Goal: Task Accomplishment & Management: Manage account settings

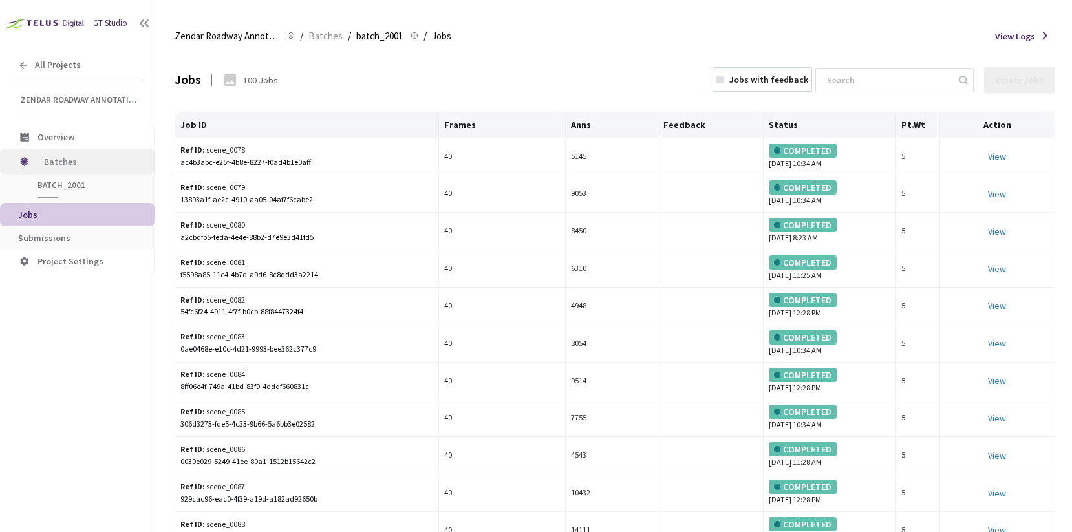
click at [67, 156] on span "Batches" at bounding box center [88, 162] width 89 height 26
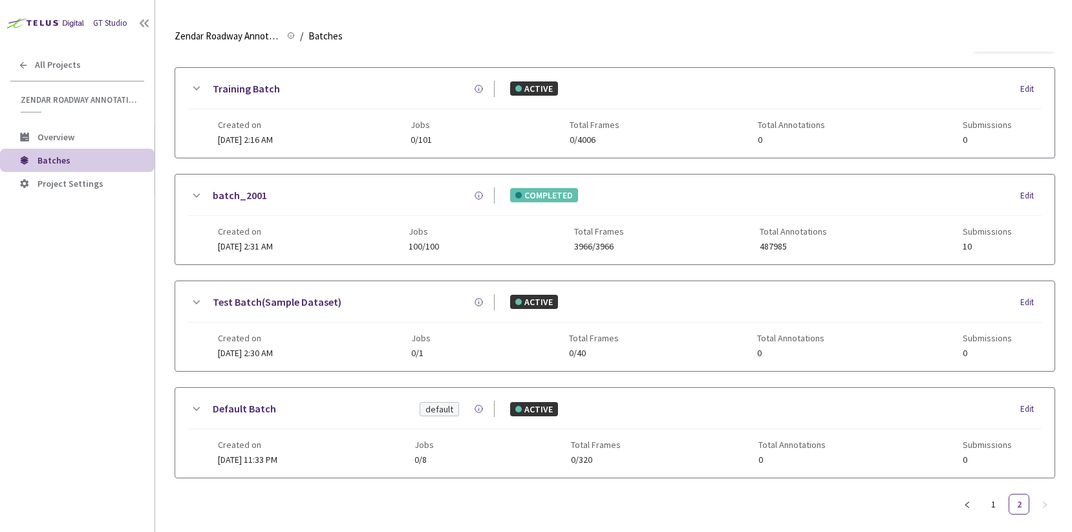
scroll to position [49, 0]
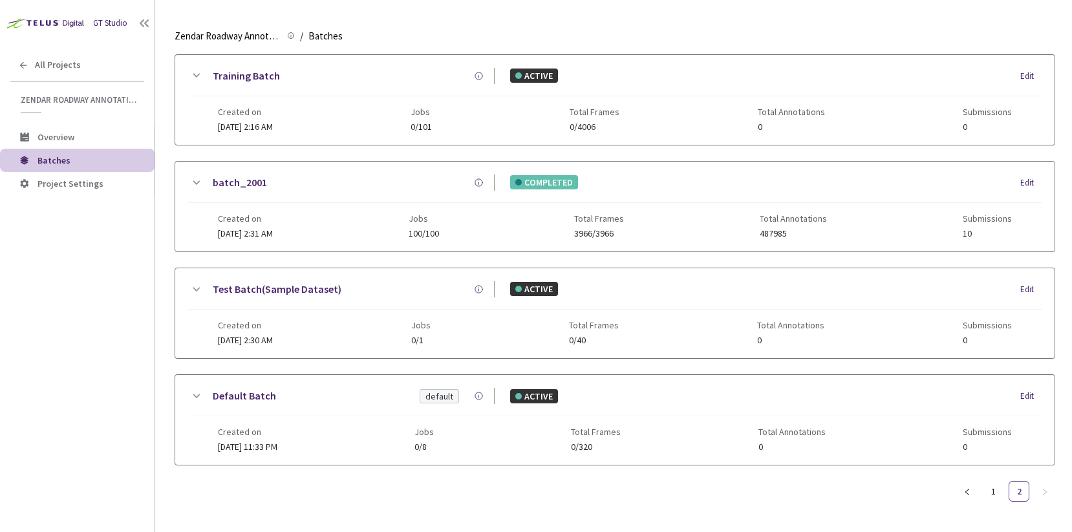
click at [1004, 482] on ul "1 2" at bounding box center [1006, 491] width 98 height 21
click at [995, 482] on link "1" at bounding box center [993, 491] width 19 height 19
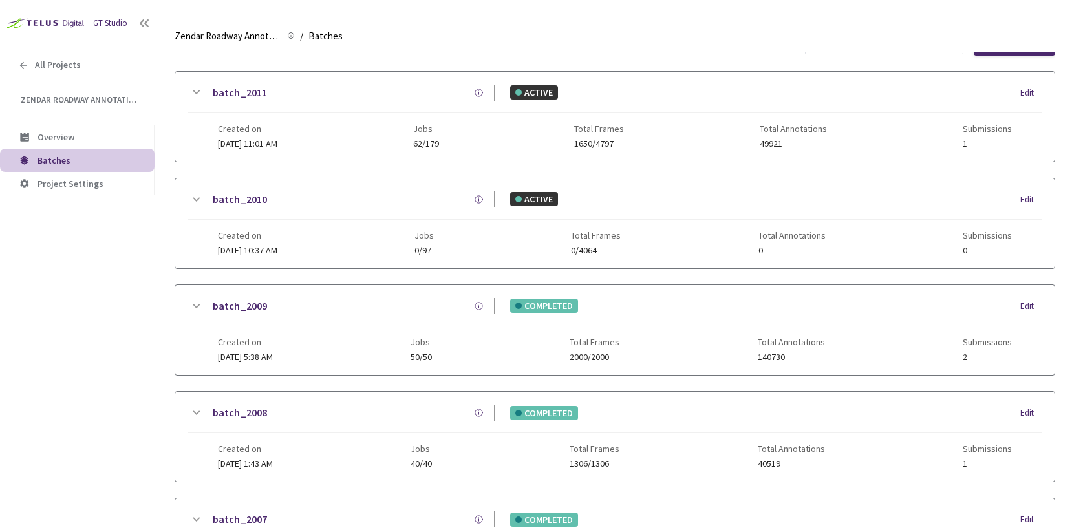
scroll to position [0, 0]
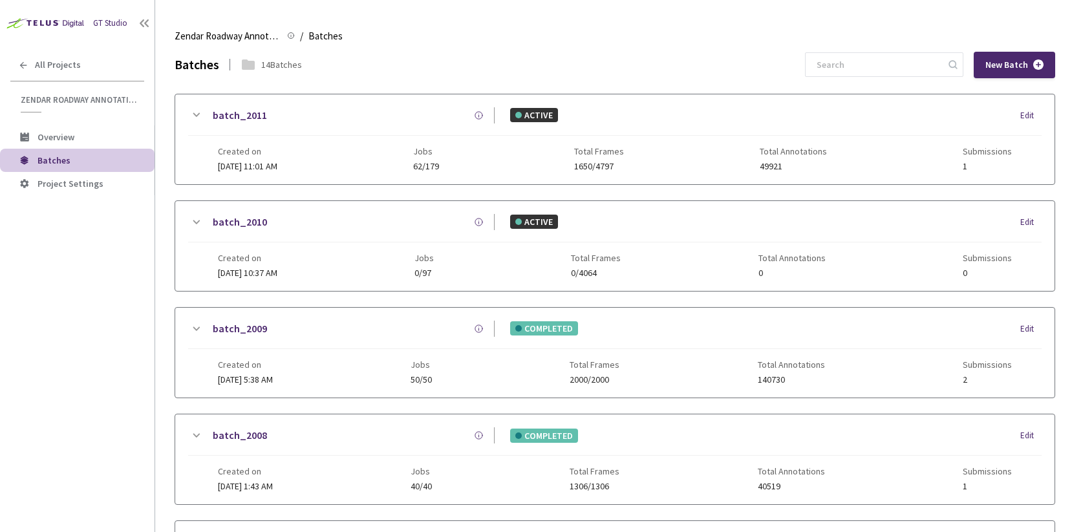
click at [624, 118] on div "ACTIVE Edit" at bounding box center [768, 115] width 547 height 14
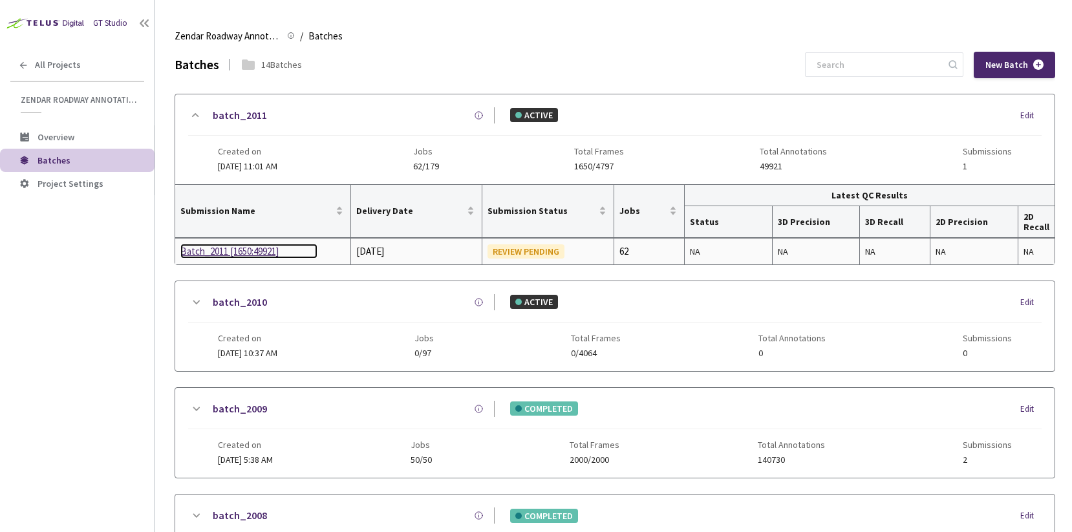
click at [265, 253] on div "Batch_2011 [1650:49921]" at bounding box center [248, 252] width 137 height 16
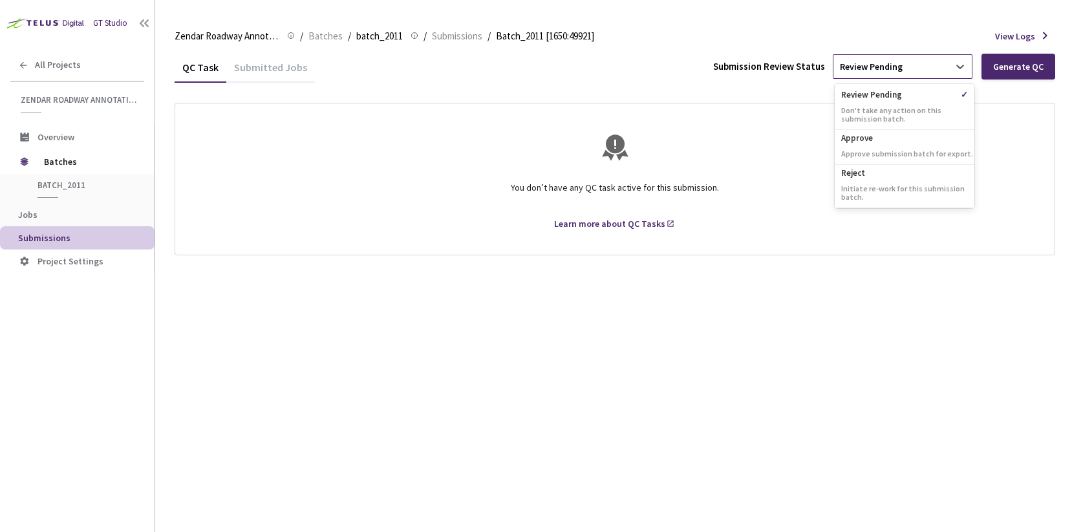
click at [870, 76] on div "Review Pending" at bounding box center [891, 66] width 115 height 21
click at [279, 63] on div "Submitted Jobs" at bounding box center [270, 72] width 89 height 22
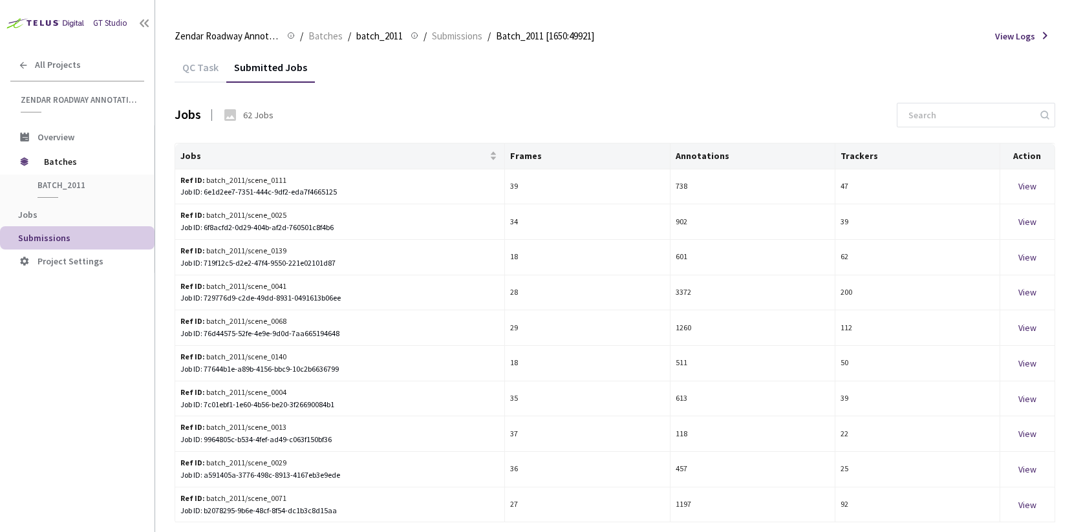
click at [197, 70] on div "QC Task" at bounding box center [201, 72] width 52 height 22
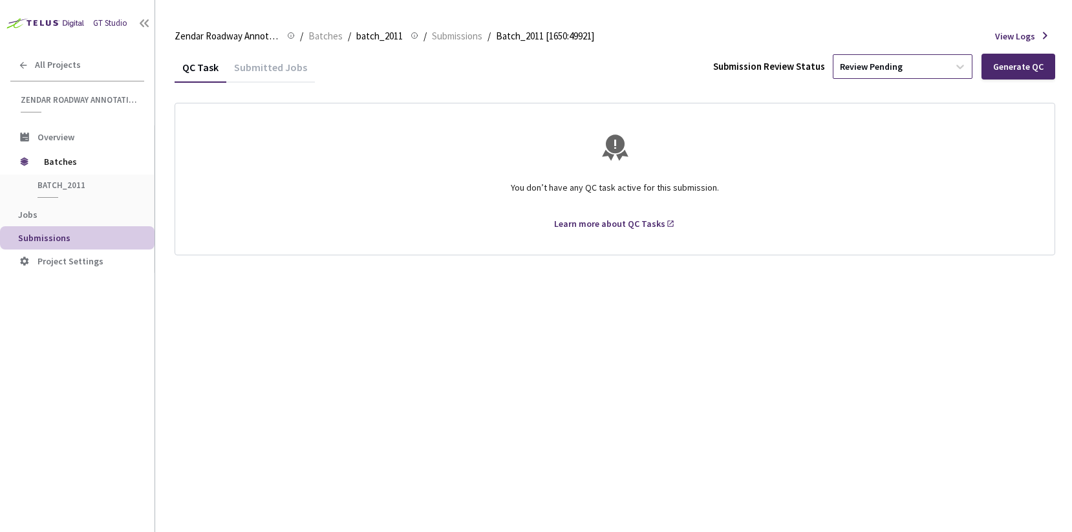
click at [909, 71] on div "Review Pending" at bounding box center [891, 66] width 115 height 21
click at [882, 138] on p "Approve" at bounding box center [905, 136] width 140 height 13
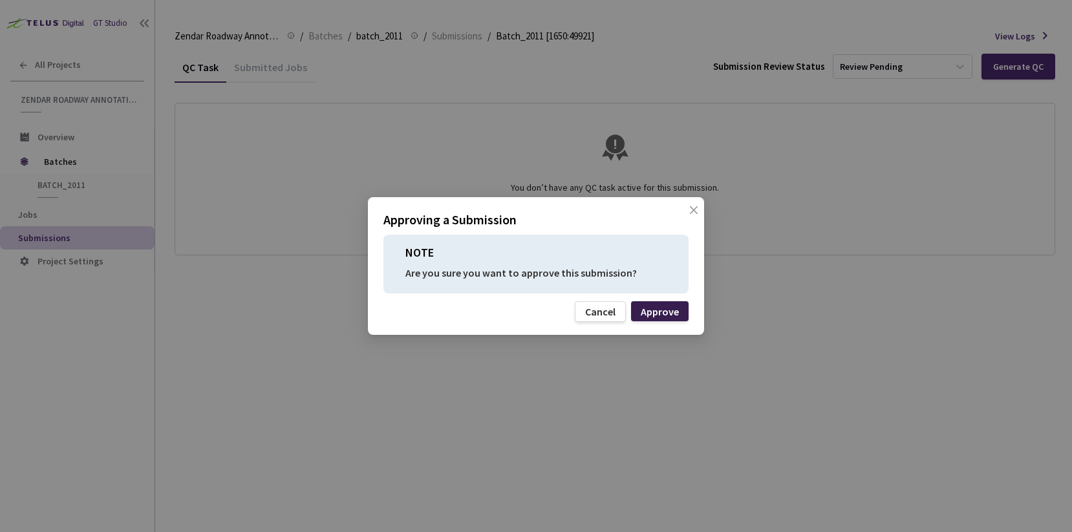
click at [660, 310] on div "Approve" at bounding box center [660, 312] width 38 height 10
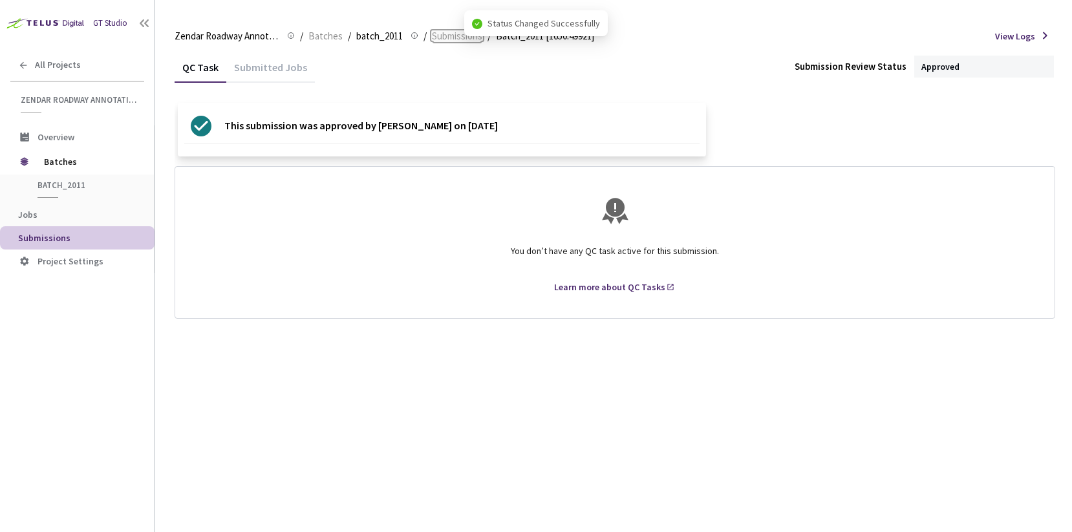
click at [453, 36] on span "Submissions" at bounding box center [457, 36] width 50 height 16
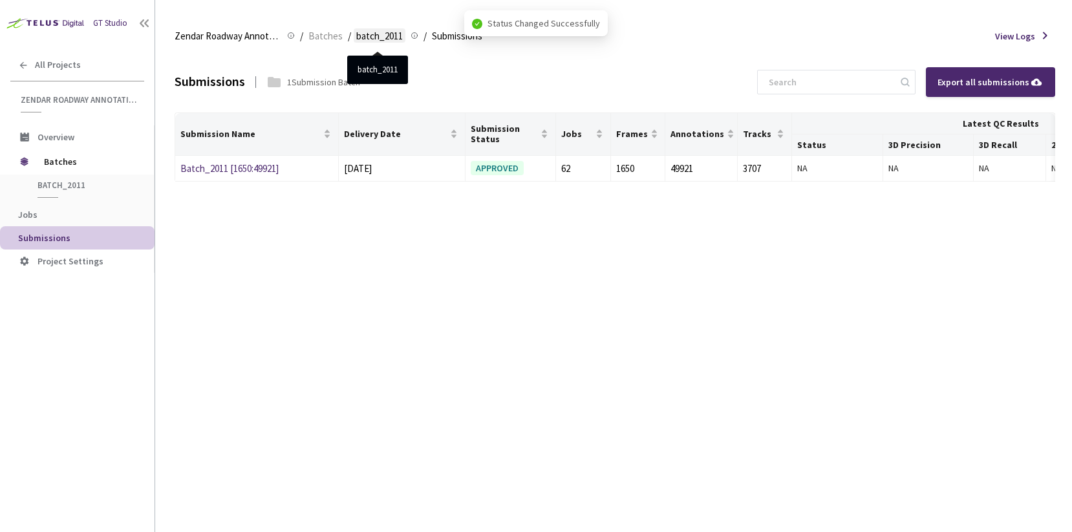
click at [389, 34] on span "batch_2011" at bounding box center [379, 36] width 47 height 16
click at [310, 40] on span "Batches" at bounding box center [325, 36] width 34 height 16
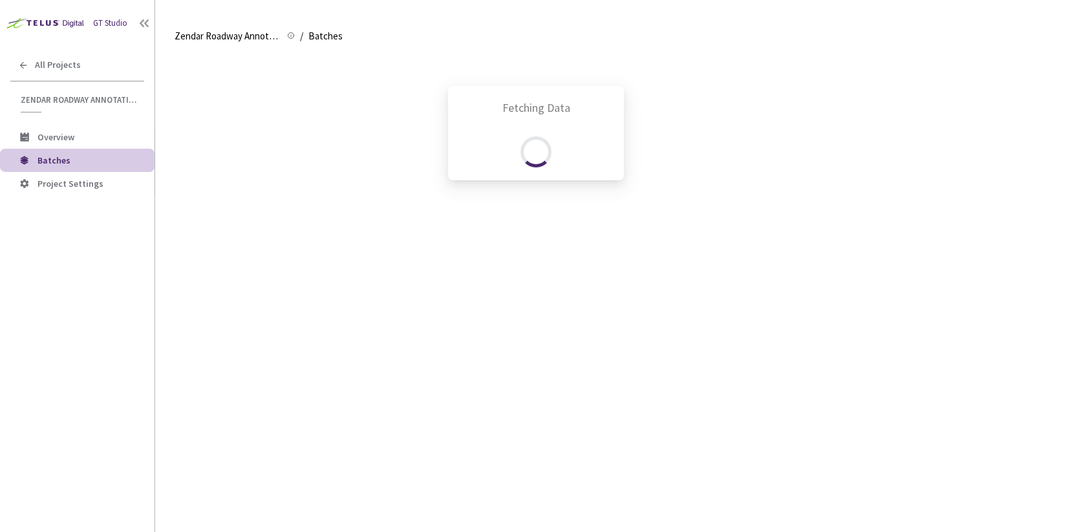
scroll to position [56, 0]
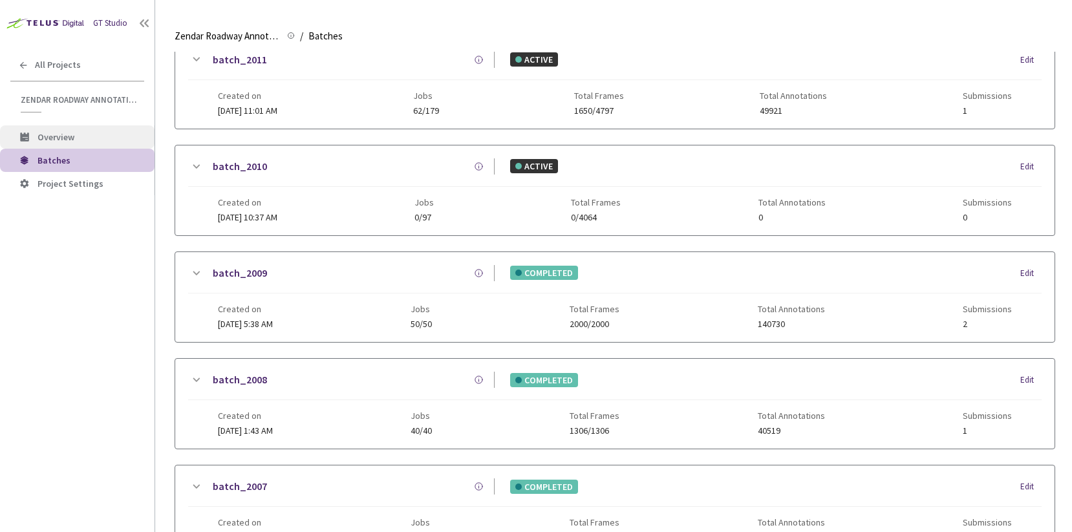
click at [74, 135] on span "Overview" at bounding box center [56, 137] width 37 height 12
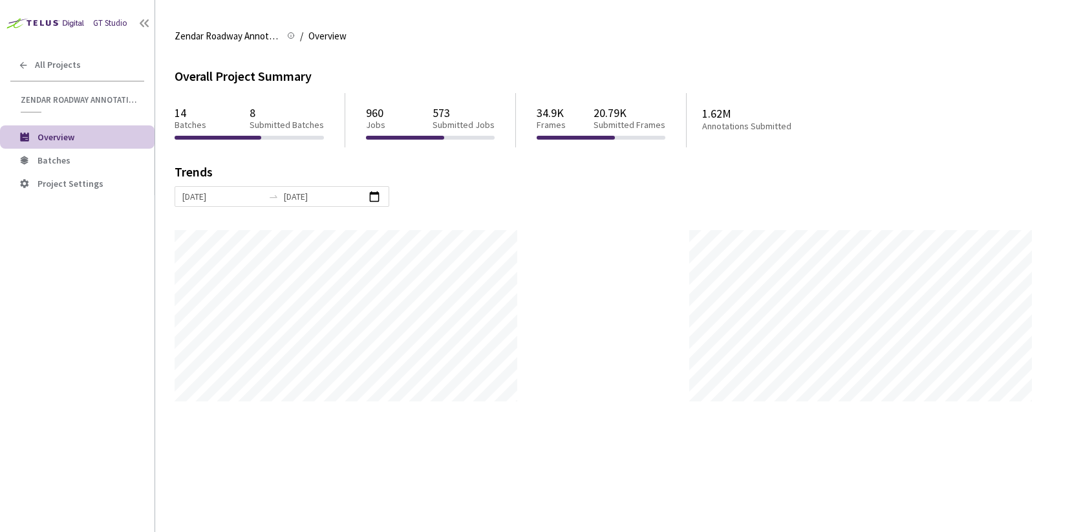
scroll to position [532, 1072]
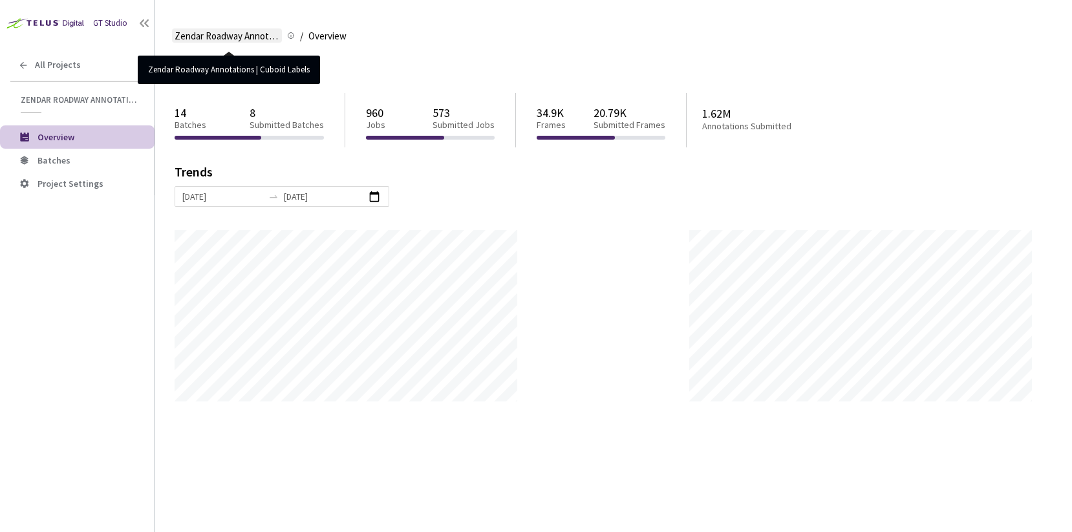
click at [248, 39] on span "Zendar Roadway Annotations | Cuboid Labels" at bounding box center [227, 36] width 105 height 16
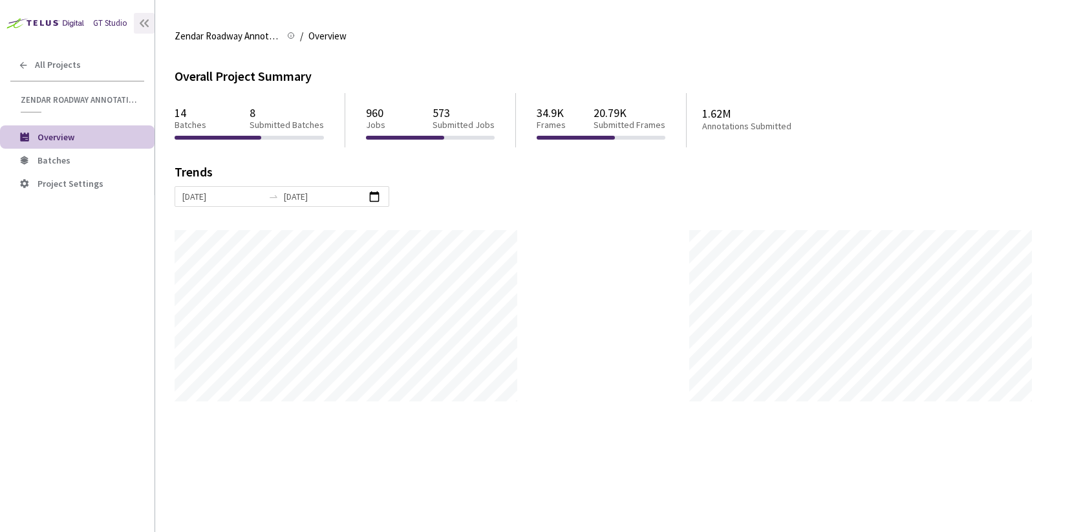
click at [137, 22] on div at bounding box center [144, 23] width 21 height 21
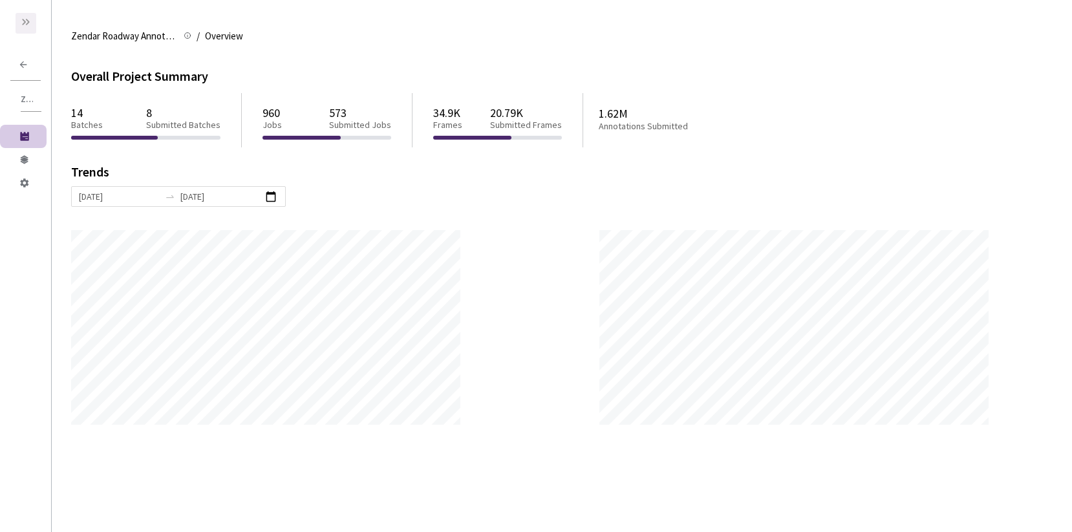
click at [34, 26] on div at bounding box center [26, 23] width 21 height 21
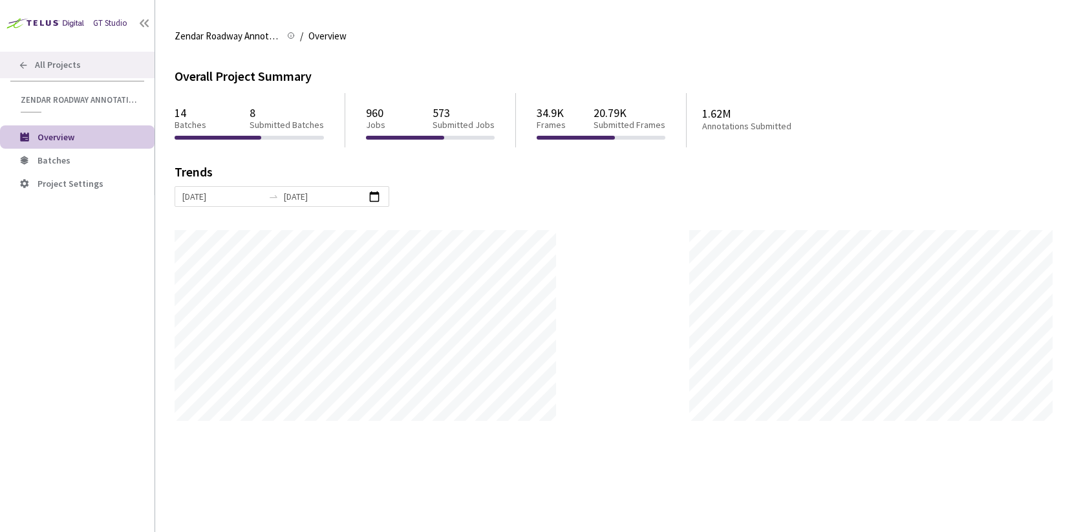
click at [49, 59] on span "All Projects" at bounding box center [58, 64] width 46 height 11
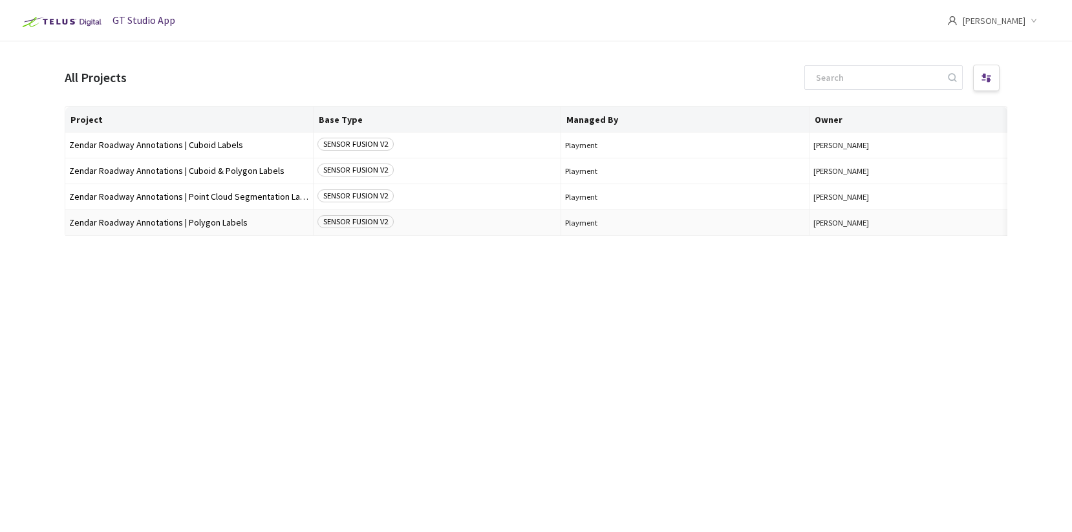
click at [236, 228] on td "Zendar Roadway Annotations | Polygon Labels" at bounding box center [189, 223] width 248 height 26
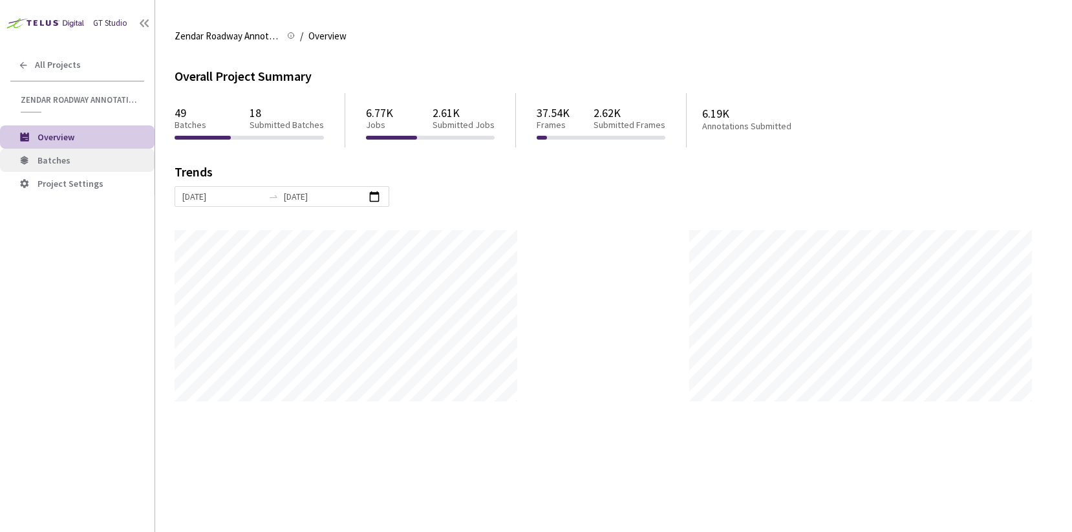
click at [105, 161] on span "Batches" at bounding box center [91, 160] width 107 height 11
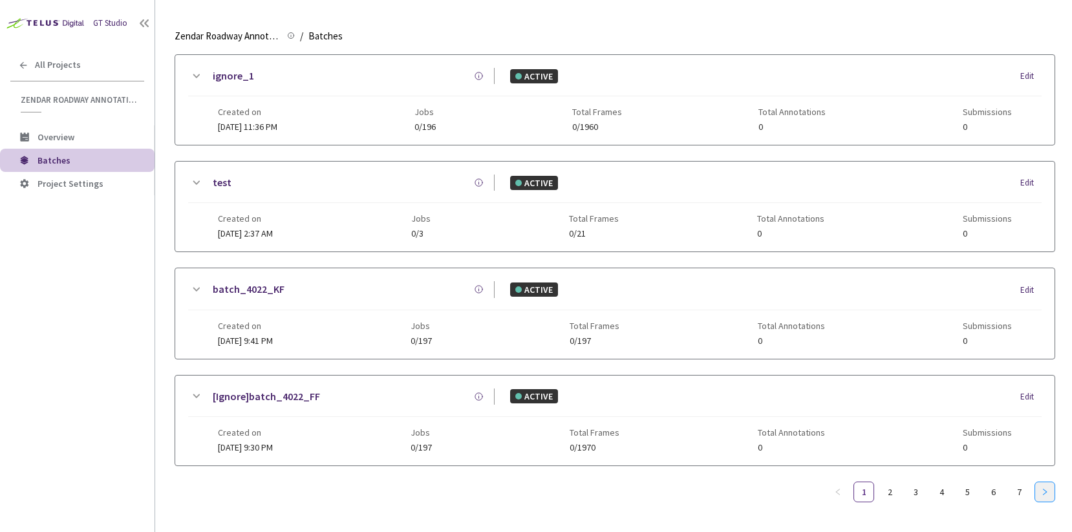
click at [1053, 482] on button "button" at bounding box center [1045, 492] width 21 height 21
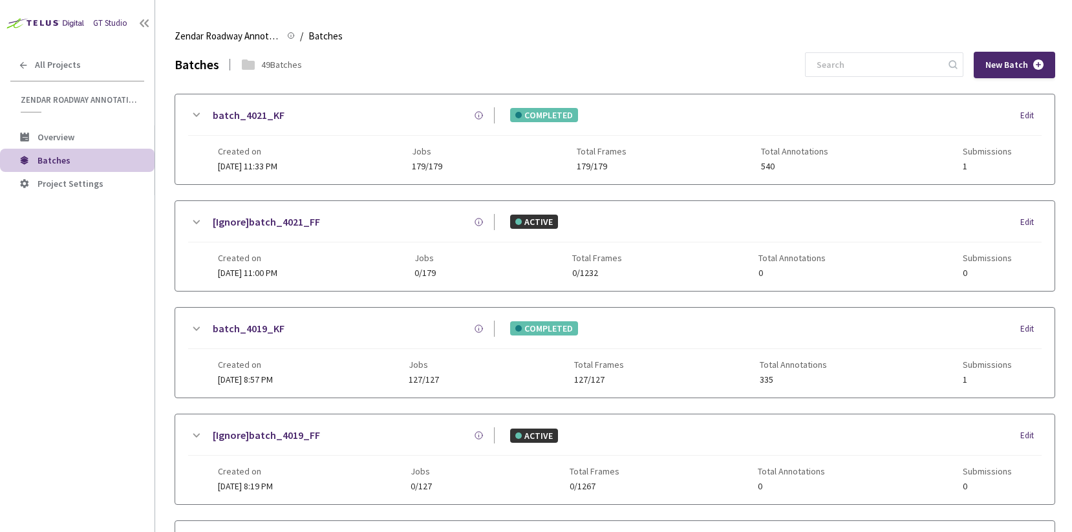
click at [422, 162] on div "Created on [DATE] 11:33 PM Jobs 179/179 Total Frames 179/179 Total Annotations …" at bounding box center [615, 154] width 794 height 36
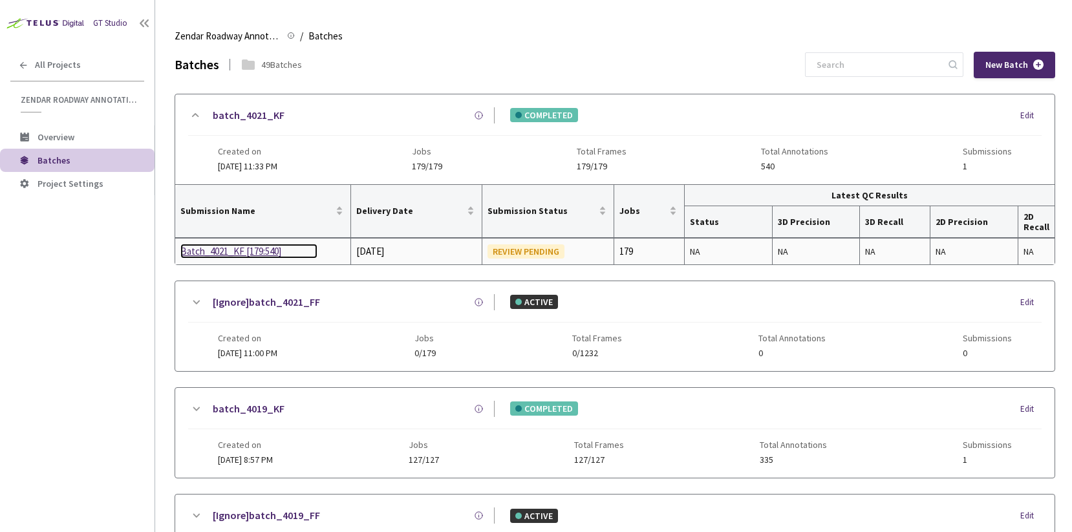
click at [222, 248] on div "Batch_4021_KF [179:540]" at bounding box center [248, 252] width 137 height 16
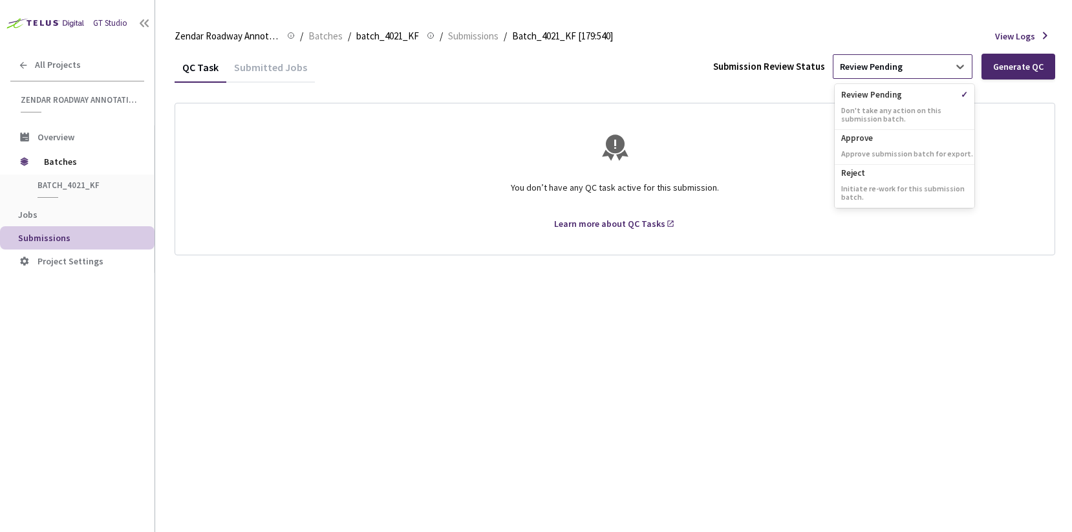
click at [939, 65] on div "Review Pending" at bounding box center [891, 66] width 115 height 21
click at [856, 146] on div "Approve Approve submission batch for export." at bounding box center [905, 147] width 140 height 35
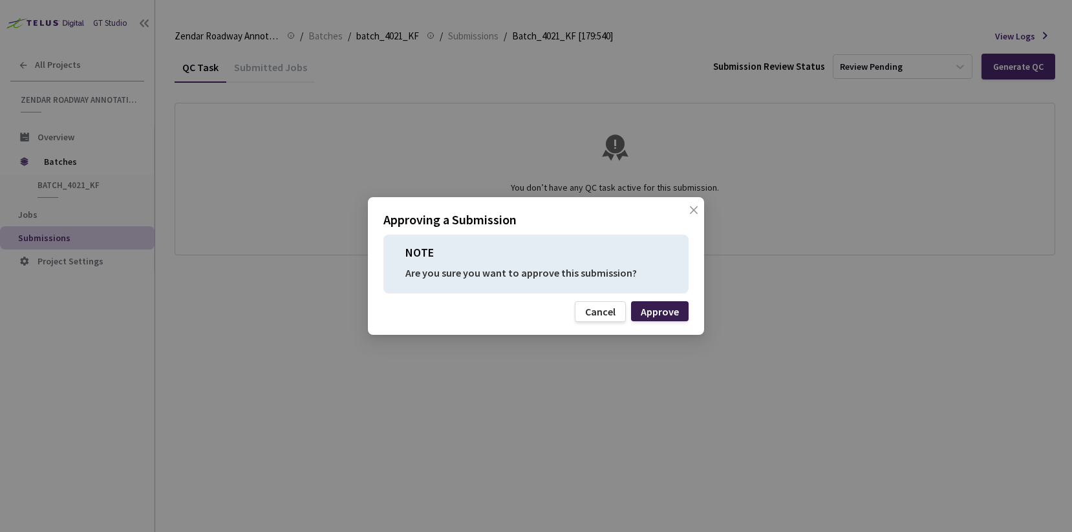
click at [660, 315] on div "Approve" at bounding box center [660, 312] width 38 height 10
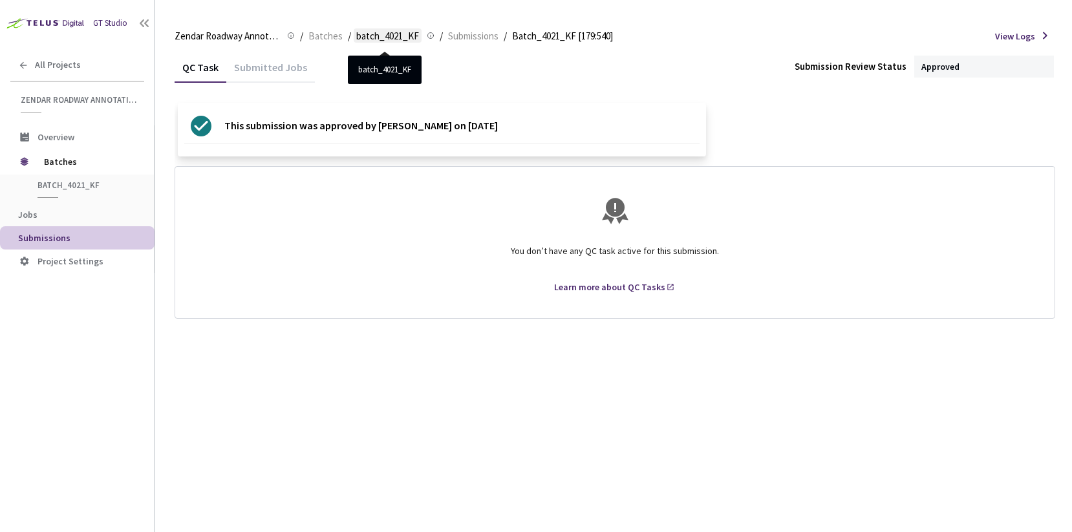
click at [393, 32] on span "batch_4021_KF" at bounding box center [387, 36] width 63 height 16
click at [328, 33] on span "Batches" at bounding box center [325, 36] width 34 height 16
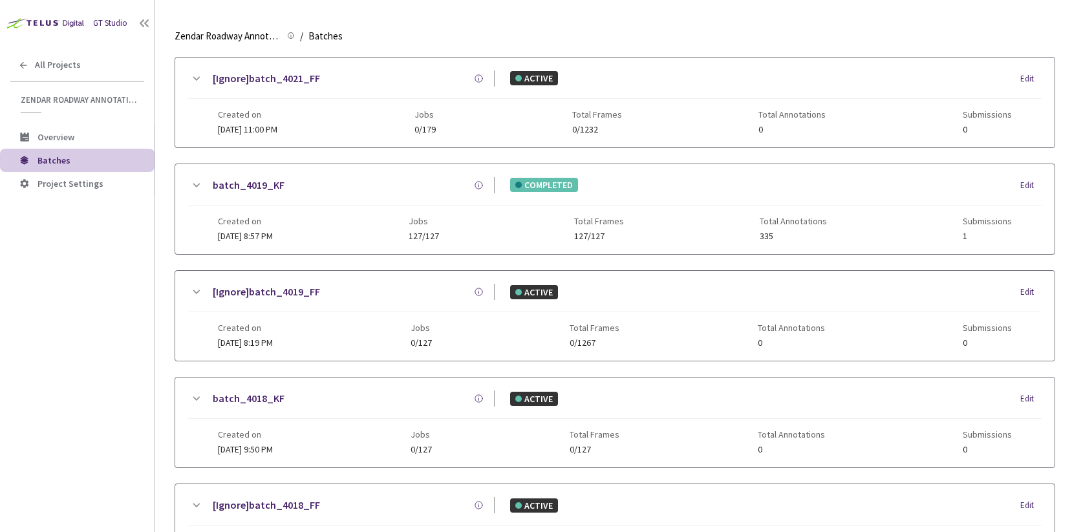
click at [366, 215] on div "Created on [DATE] 8:57 PM Jobs 127/127 Total Frames 127/127 Total Annotations 3…" at bounding box center [615, 224] width 794 height 36
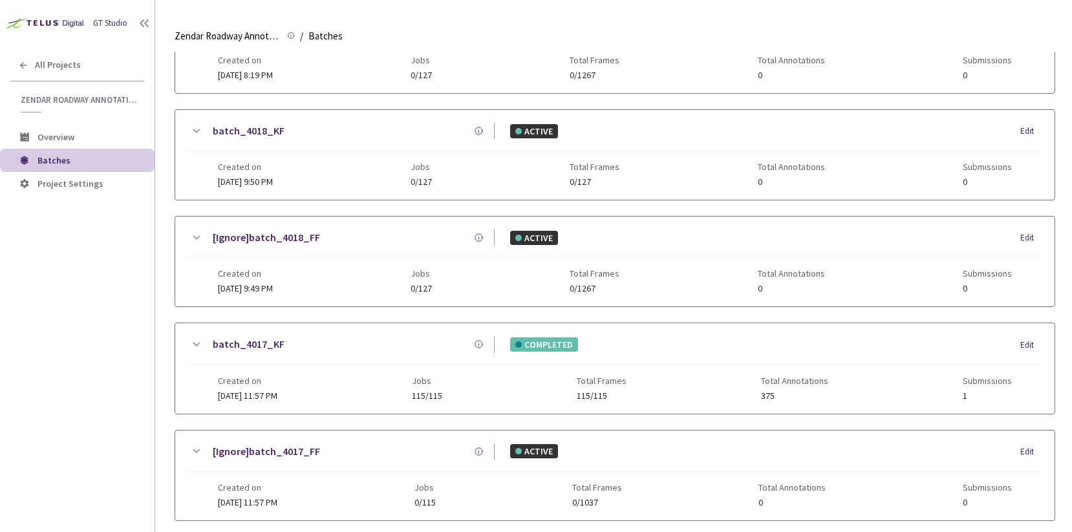
scroll to position [546, 0]
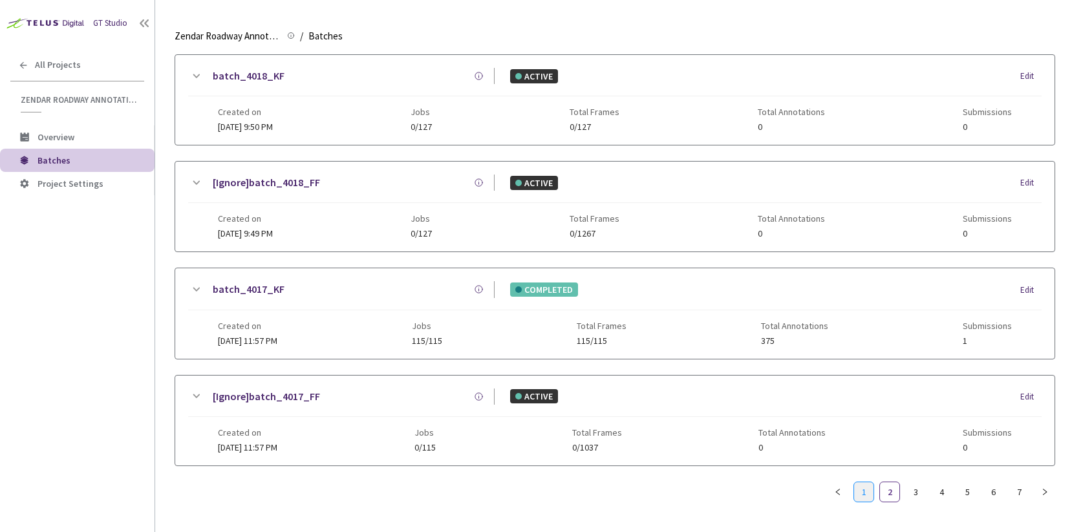
click at [858, 493] on link "1" at bounding box center [863, 491] width 19 height 19
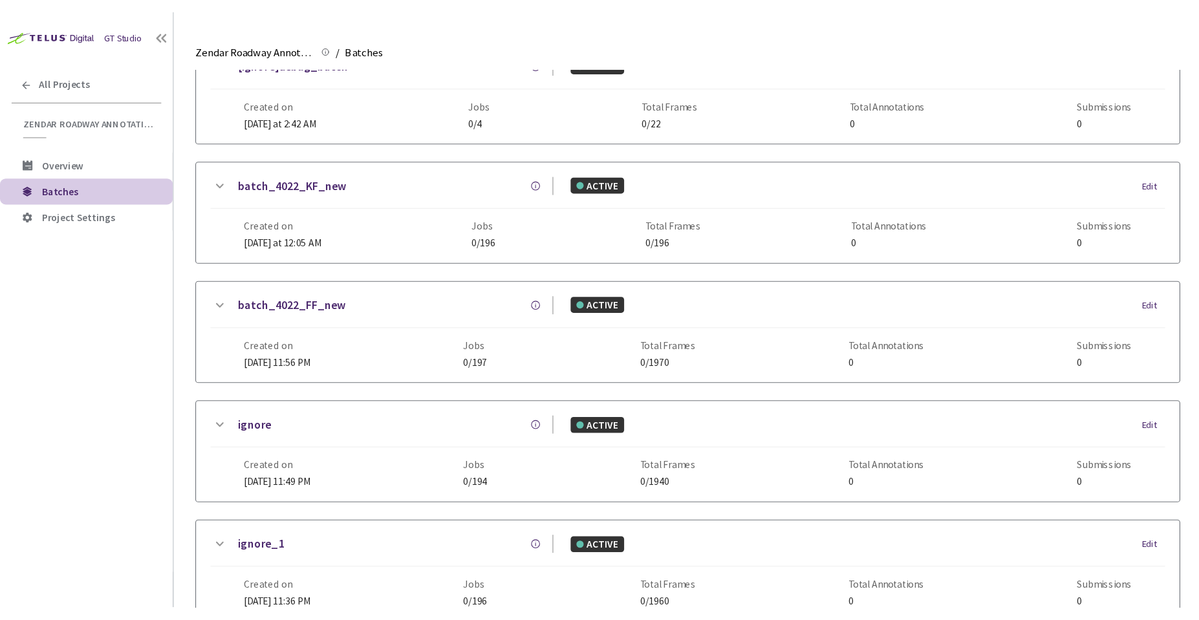
scroll to position [0, 0]
